Goal: Information Seeking & Learning: Learn about a topic

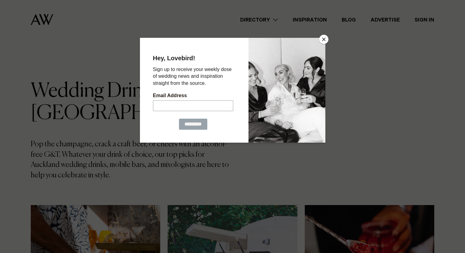
click at [323, 42] on button "Close" at bounding box center [323, 39] width 9 height 9
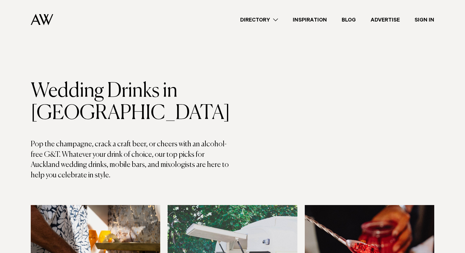
click at [314, 20] on link "Inspiration" at bounding box center [309, 20] width 49 height 8
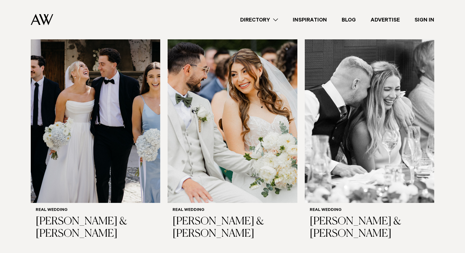
scroll to position [402, 0]
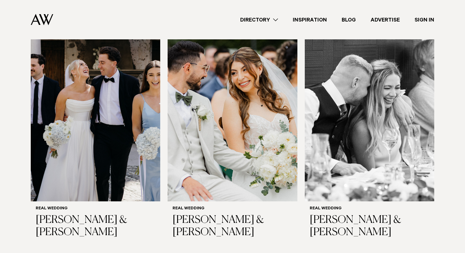
click at [251, 124] on img at bounding box center [232, 115] width 129 height 174
click at [81, 121] on img at bounding box center [95, 115] width 129 height 174
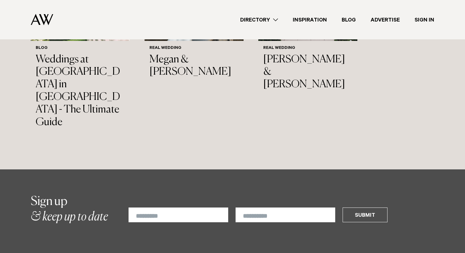
scroll to position [3914, 0]
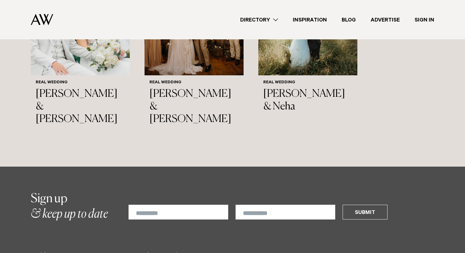
scroll to position [6841, 0]
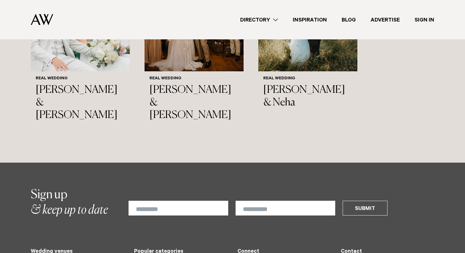
click at [321, 17] on link "Inspiration" at bounding box center [309, 20] width 49 height 8
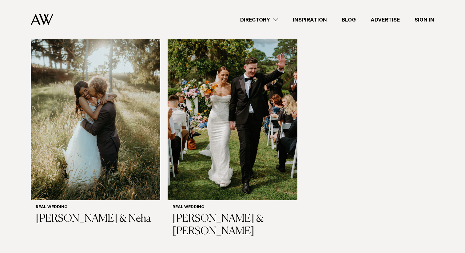
scroll to position [872, 0]
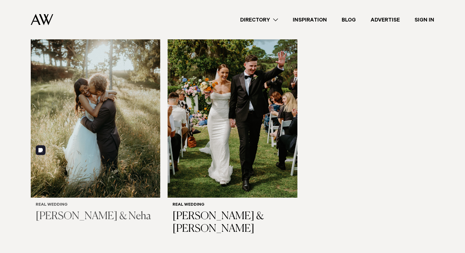
click at [103, 141] on img at bounding box center [95, 111] width 129 height 174
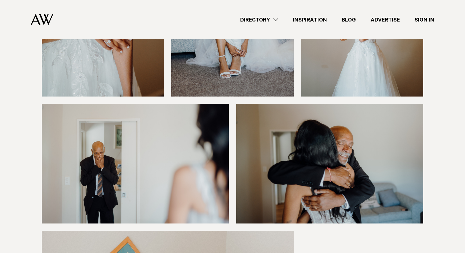
scroll to position [743, 0]
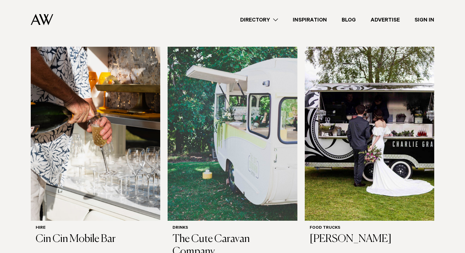
scroll to position [160, 0]
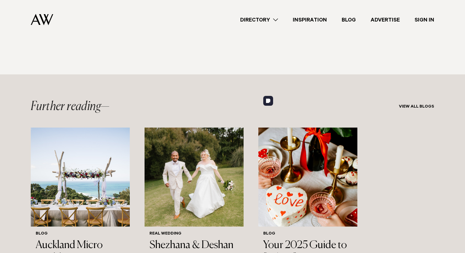
scroll to position [2209, 0]
